Goal: Find specific page/section: Find specific page/section

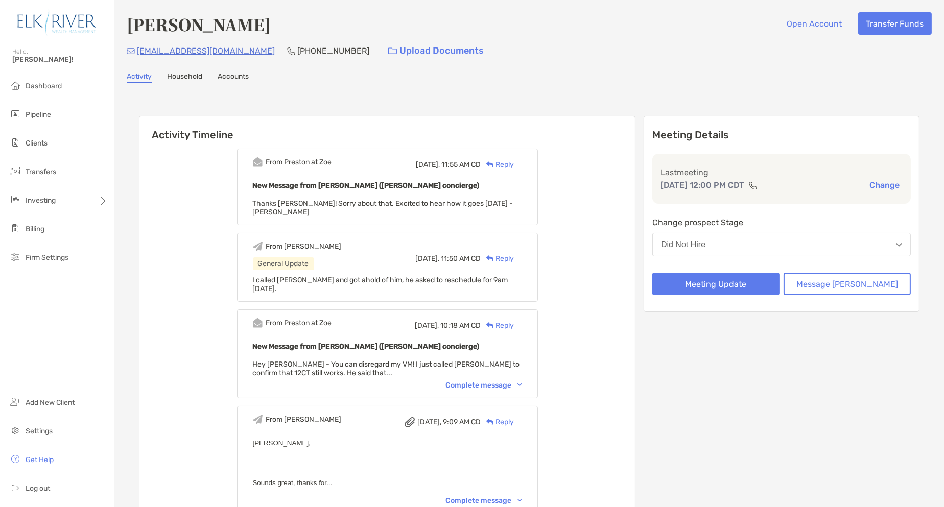
scroll to position [57, 0]
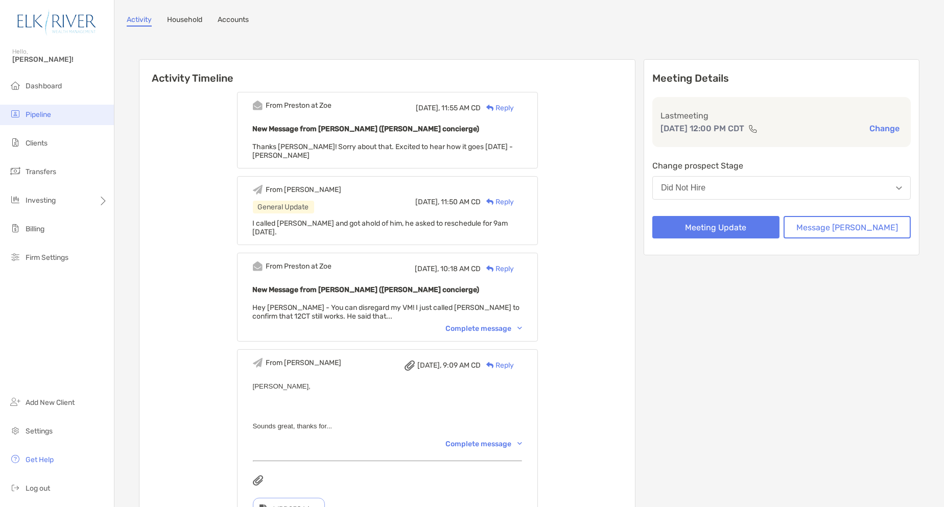
click at [68, 110] on li "Pipeline" at bounding box center [57, 115] width 114 height 20
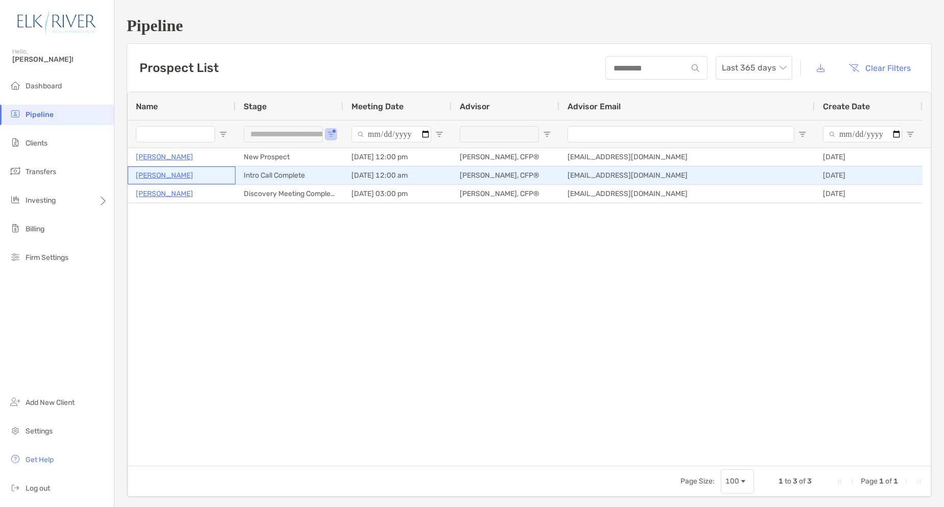
click at [167, 175] on p "[PERSON_NAME]" at bounding box center [164, 175] width 57 height 13
